Goal: Information Seeking & Learning: Learn about a topic

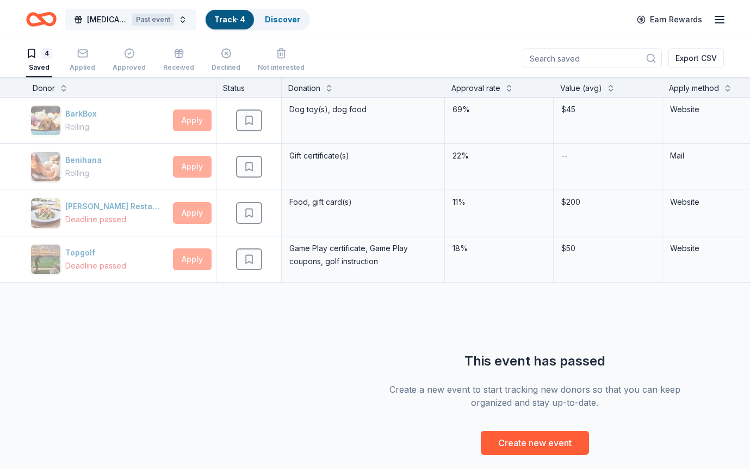
click at [184, 22] on button "Drowning Prevention Heroes Charity Event Past event" at bounding box center [130, 20] width 131 height 22
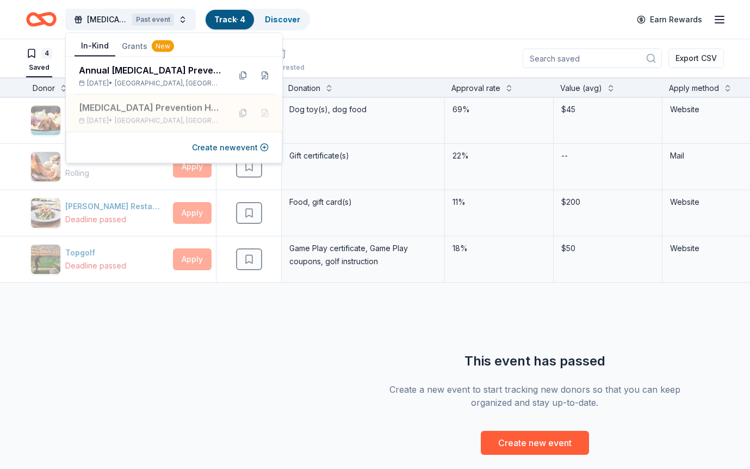
click at [146, 42] on button "Grants New" at bounding box center [147, 46] width 65 height 20
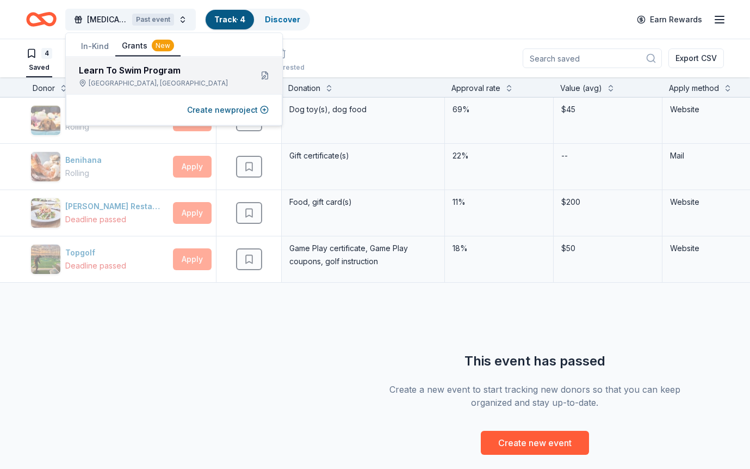
click at [123, 75] on div "Learn To Swim Program" at bounding box center [161, 70] width 164 height 13
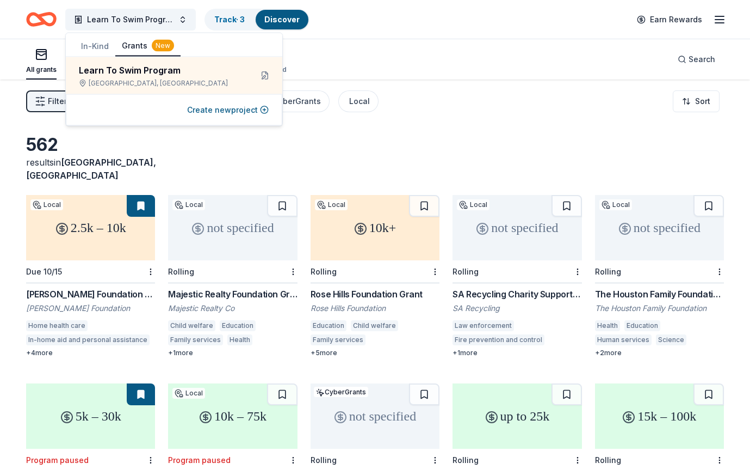
click at [414, 56] on div "All grants ≤ $5k $5k to $20k > $20k Unspecified Search" at bounding box center [375, 59] width 698 height 40
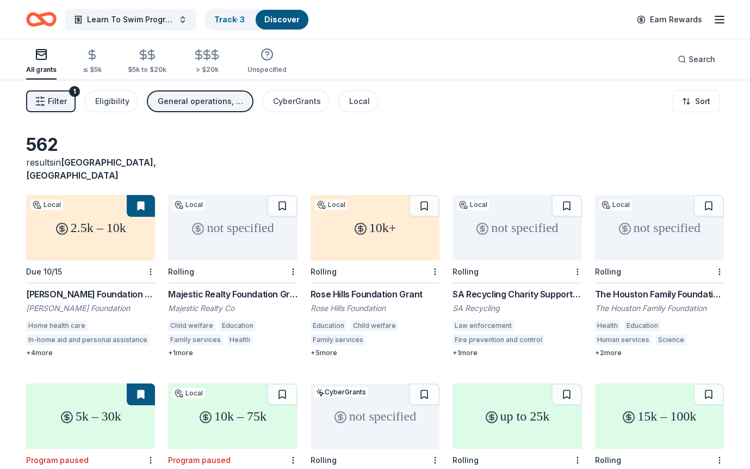
click at [202, 97] on div "General operations, Training and capacity building" at bounding box center [201, 101] width 87 height 13
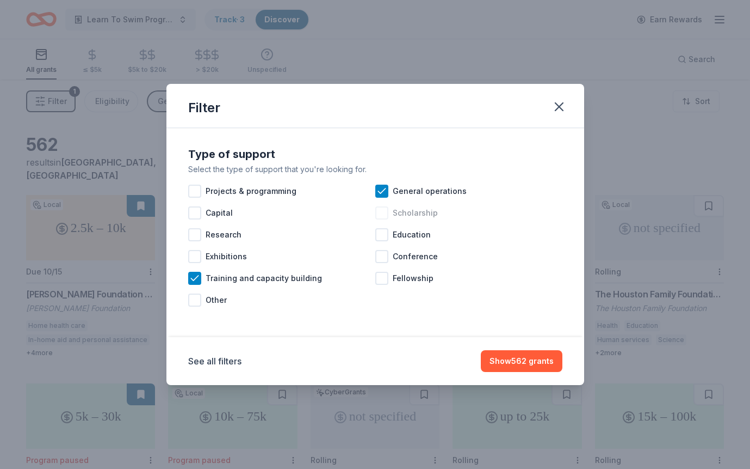
drag, startPoint x: 386, startPoint y: 213, endPoint x: 420, endPoint y: 218, distance: 34.2
click at [386, 213] on div at bounding box center [381, 212] width 13 height 13
click at [547, 360] on button "Show 726 grants" at bounding box center [522, 361] width 82 height 22
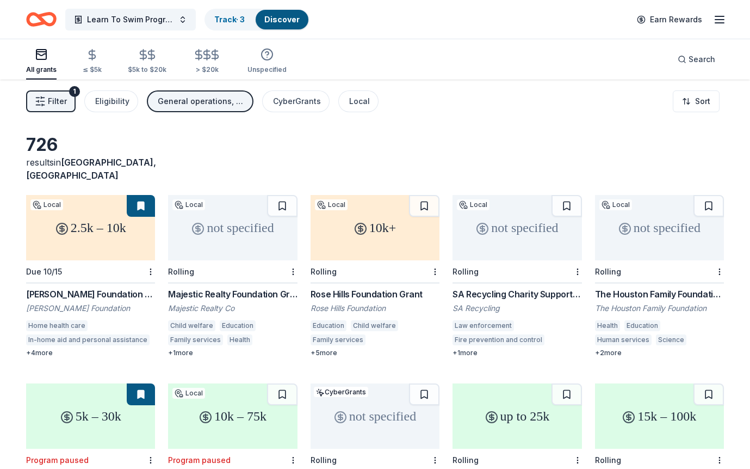
click at [58, 101] on span "Filter" at bounding box center [57, 101] width 19 height 13
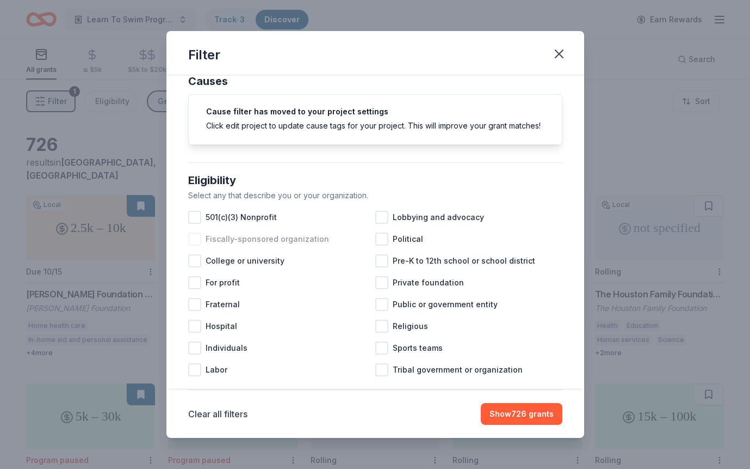
scroll to position [21, 0]
click at [194, 215] on div at bounding box center [194, 216] width 13 height 13
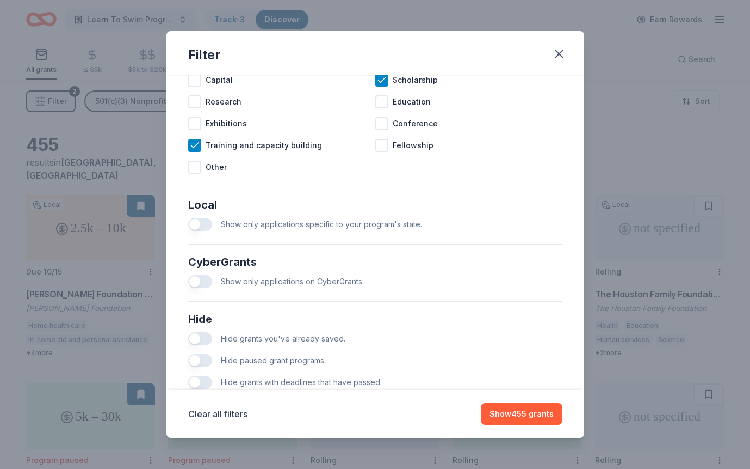
scroll to position [537, 0]
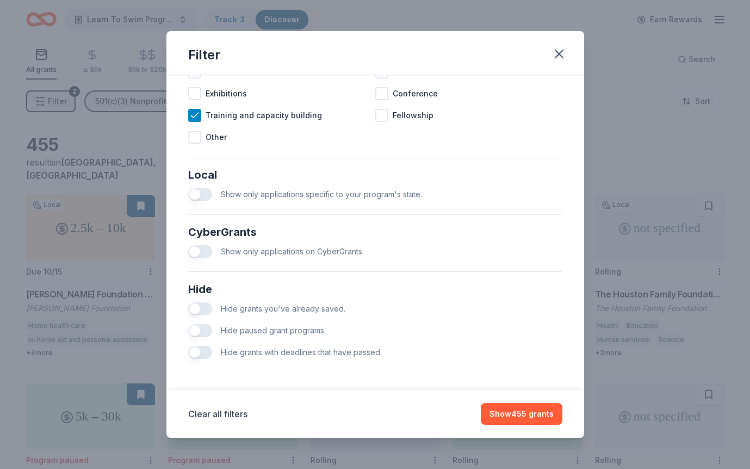
click at [199, 352] on button "button" at bounding box center [200, 352] width 24 height 13
click at [199, 328] on button "button" at bounding box center [200, 330] width 24 height 13
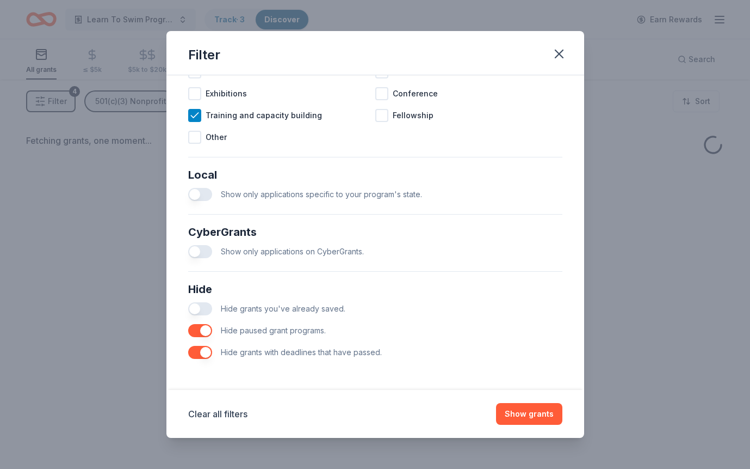
click at [195, 308] on button "button" at bounding box center [200, 308] width 24 height 13
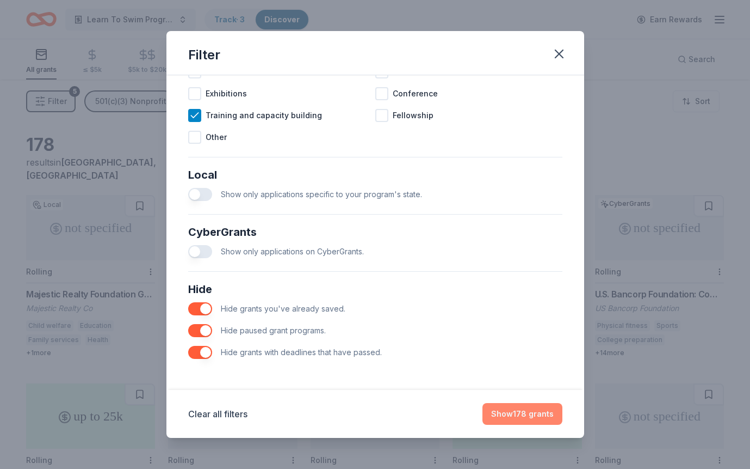
click at [531, 413] on button "Show 178 grants" at bounding box center [523, 414] width 80 height 22
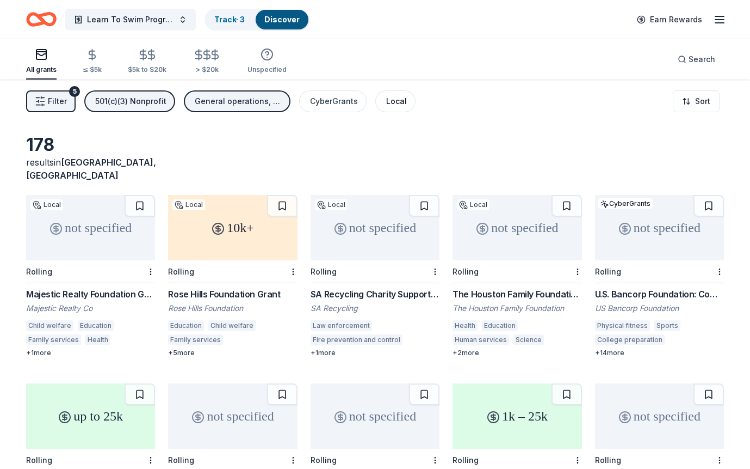
click at [400, 103] on div "Local" at bounding box center [396, 101] width 21 height 13
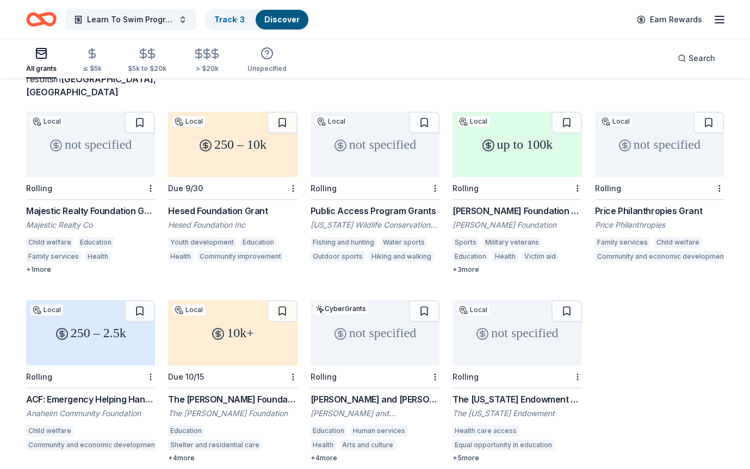
scroll to position [86, 0]
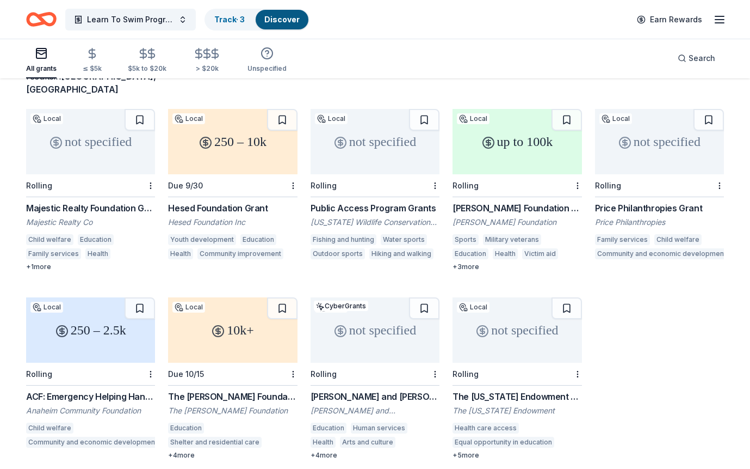
click at [91, 146] on div "not specified" at bounding box center [90, 141] width 129 height 65
click at [289, 149] on div "250 – 10k" at bounding box center [232, 141] width 129 height 65
click at [375, 151] on div "not specified" at bounding box center [375, 141] width 129 height 65
click at [527, 146] on div "up to 100k" at bounding box center [517, 141] width 129 height 65
click at [656, 144] on div "not specified" at bounding box center [659, 141] width 129 height 65
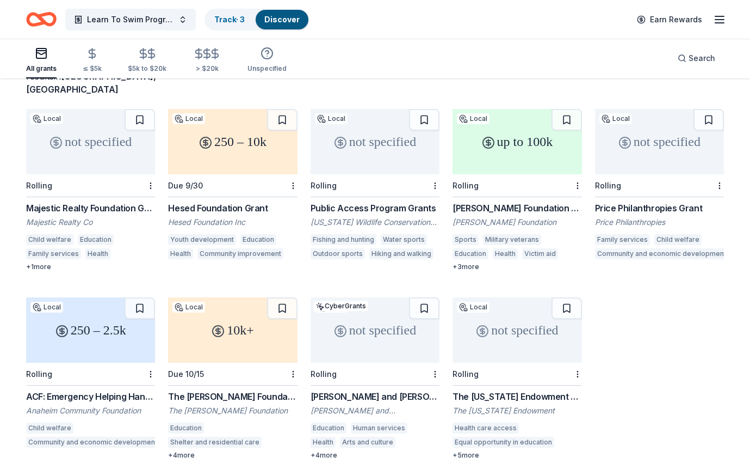
click at [83, 328] on div "250 – 2.5k" at bounding box center [90, 329] width 129 height 65
click at [212, 324] on icon at bounding box center [218, 330] width 13 height 13
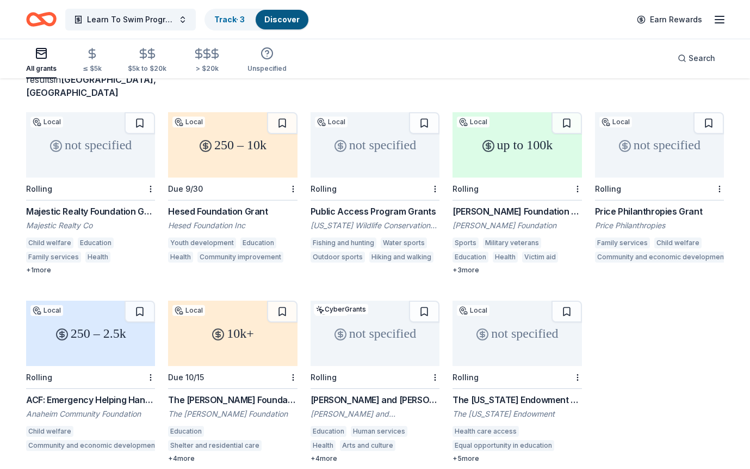
click at [363, 334] on div "not specified" at bounding box center [375, 332] width 129 height 65
click at [521, 336] on div "not specified" at bounding box center [517, 332] width 129 height 65
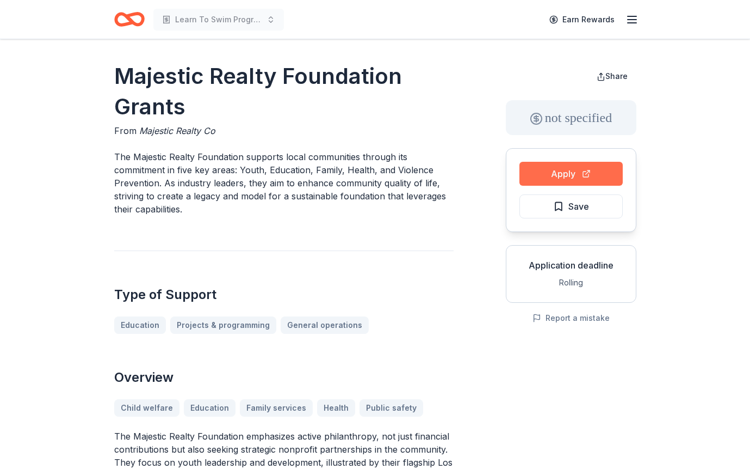
click at [581, 176] on button "Apply" at bounding box center [571, 174] width 103 height 24
